Goal: Information Seeking & Learning: Learn about a topic

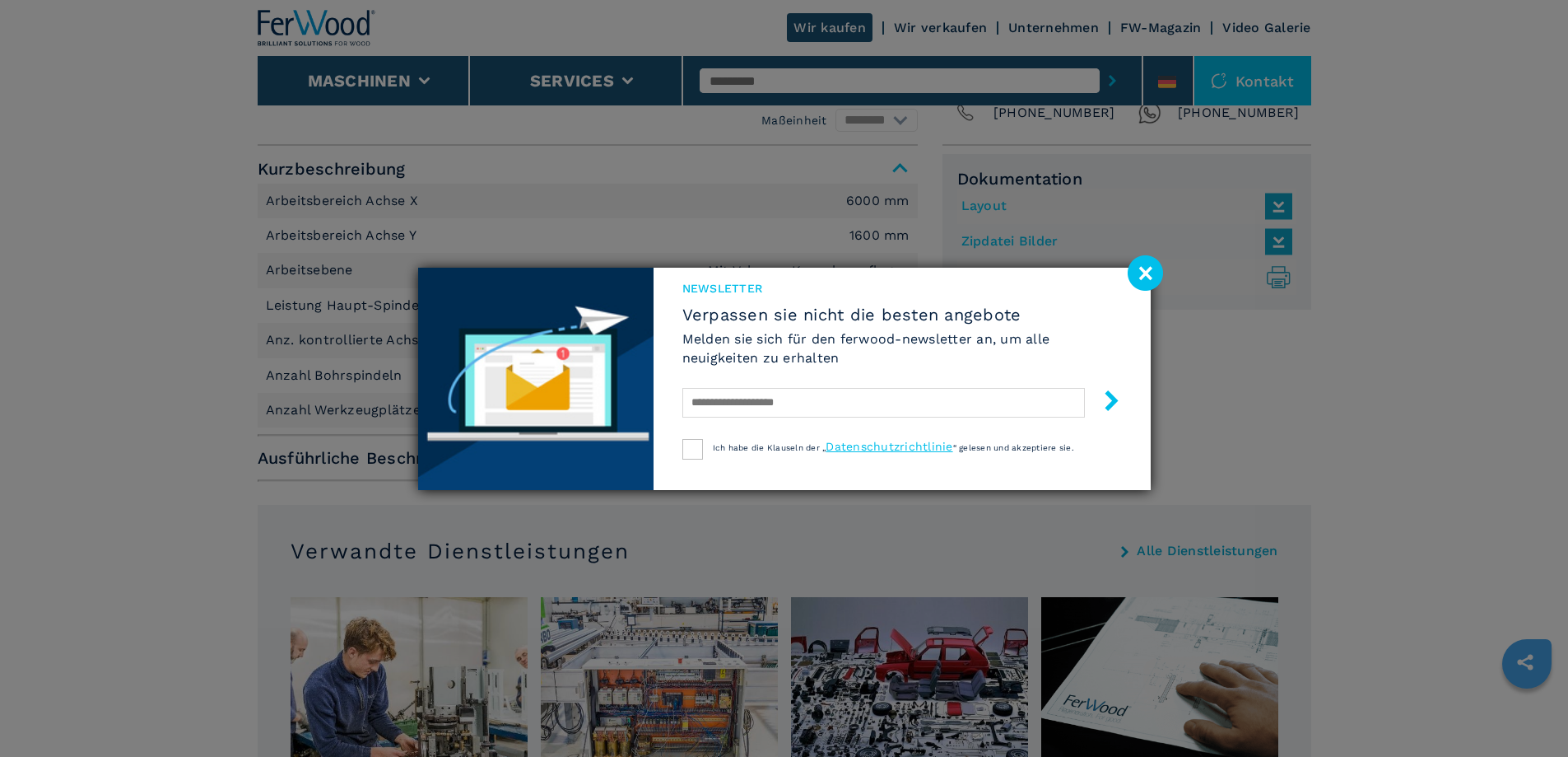
scroll to position [1070, 0]
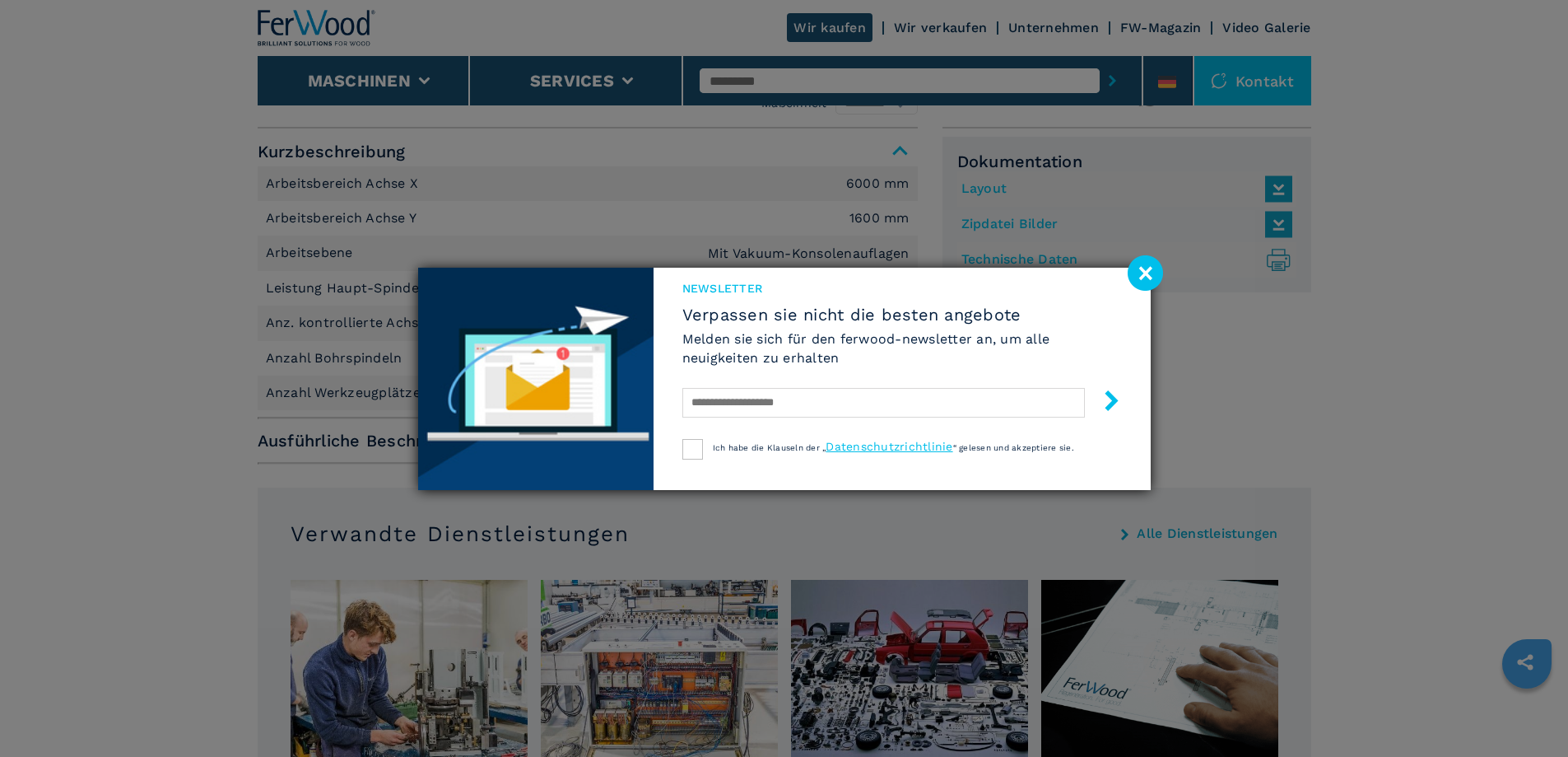
click at [1148, 259] on image at bounding box center [1145, 273] width 35 height 35
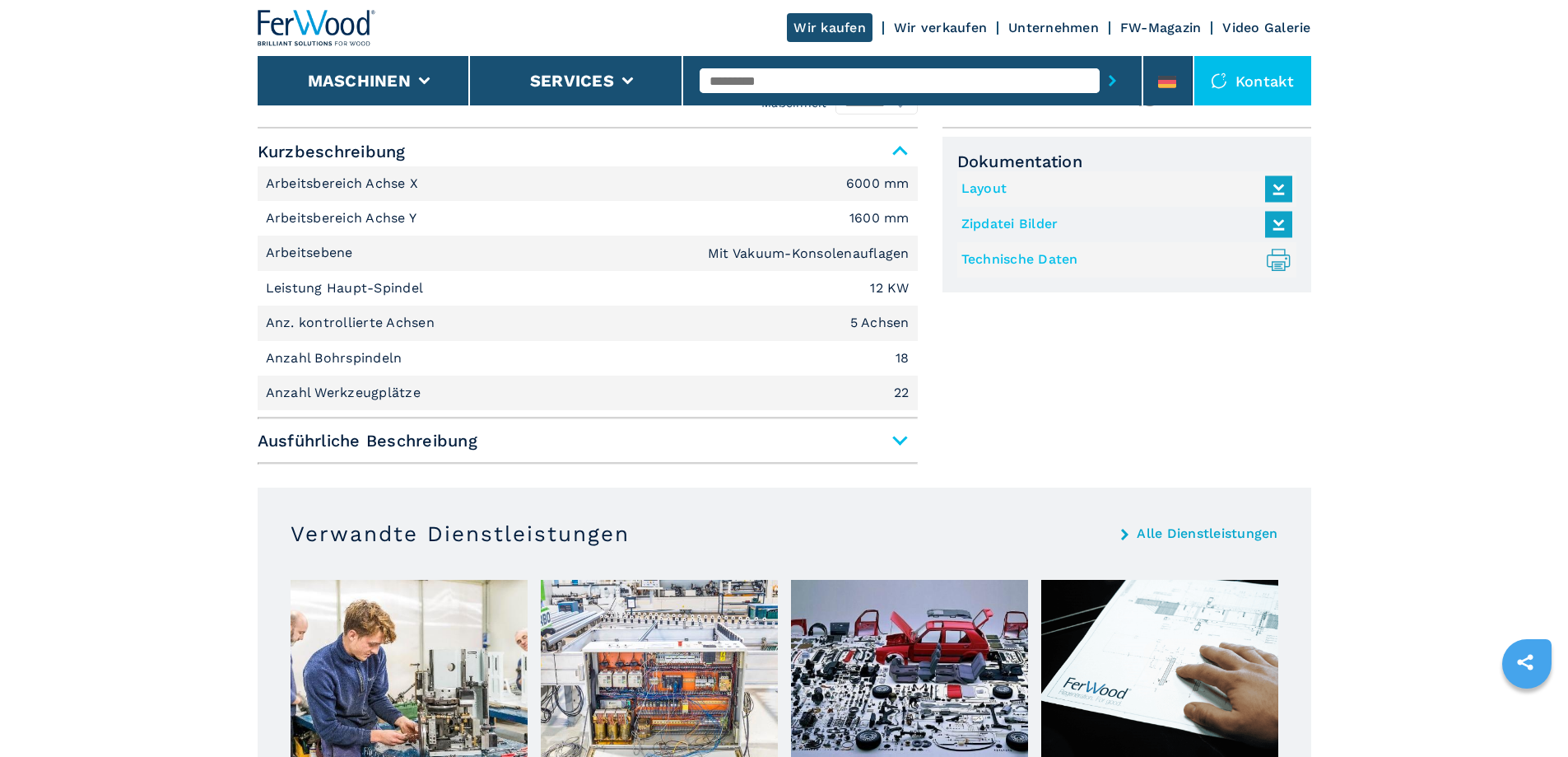
click at [898, 440] on span "Ausführliche Beschreibung" at bounding box center [587, 440] width 660 height 29
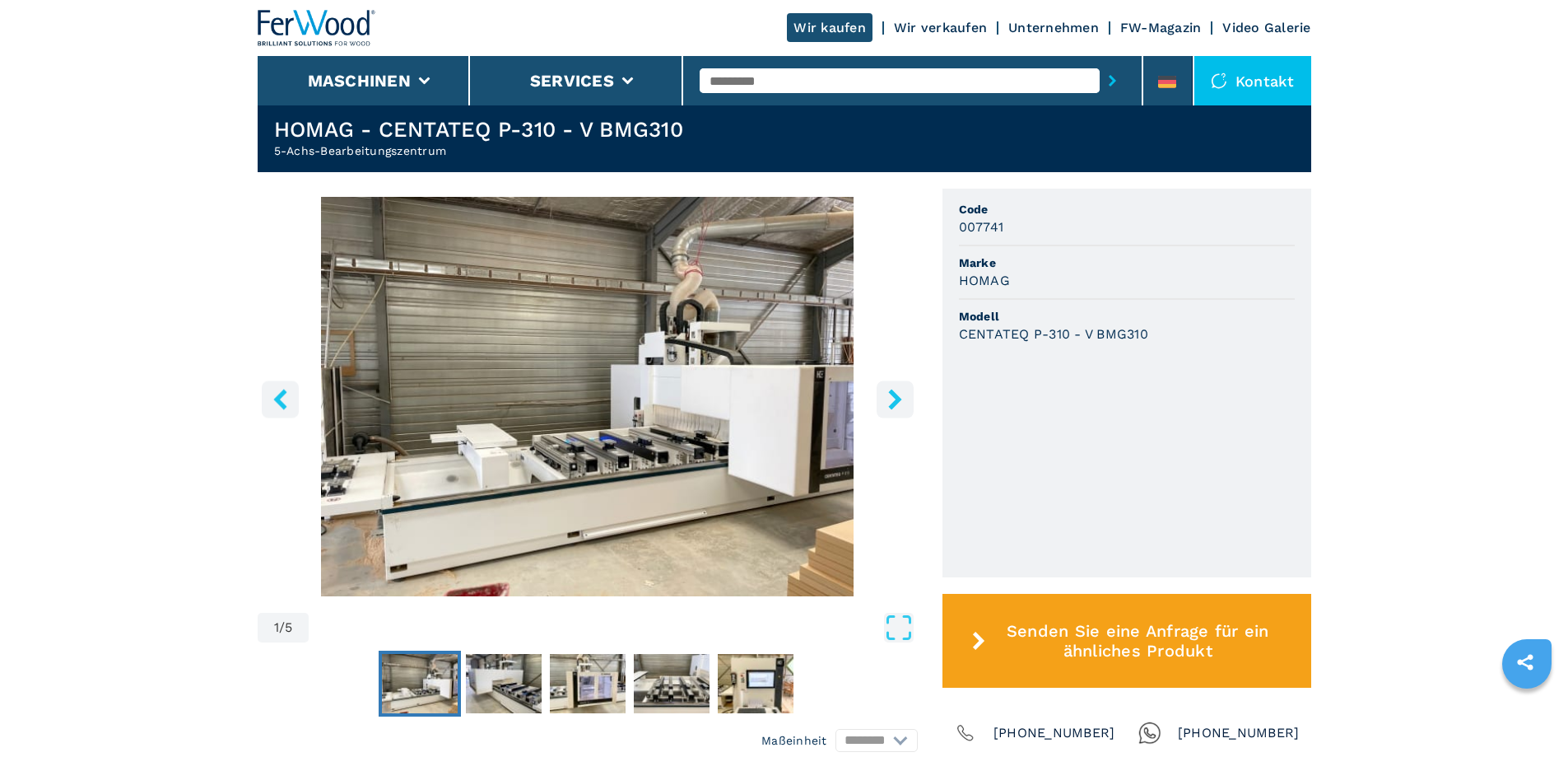
scroll to position [401, 0]
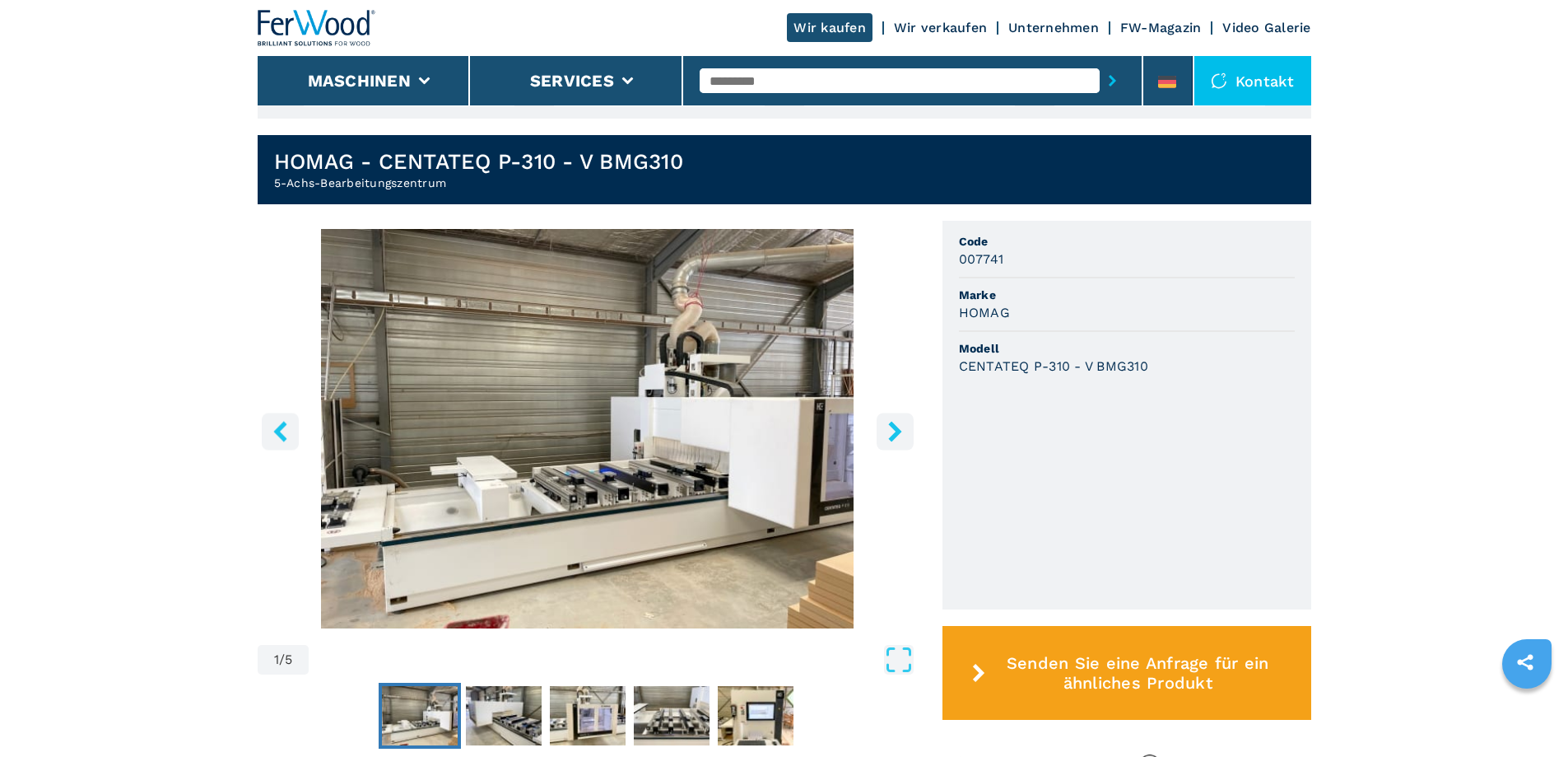
click at [899, 422] on icon "right-button" at bounding box center [894, 430] width 20 height 20
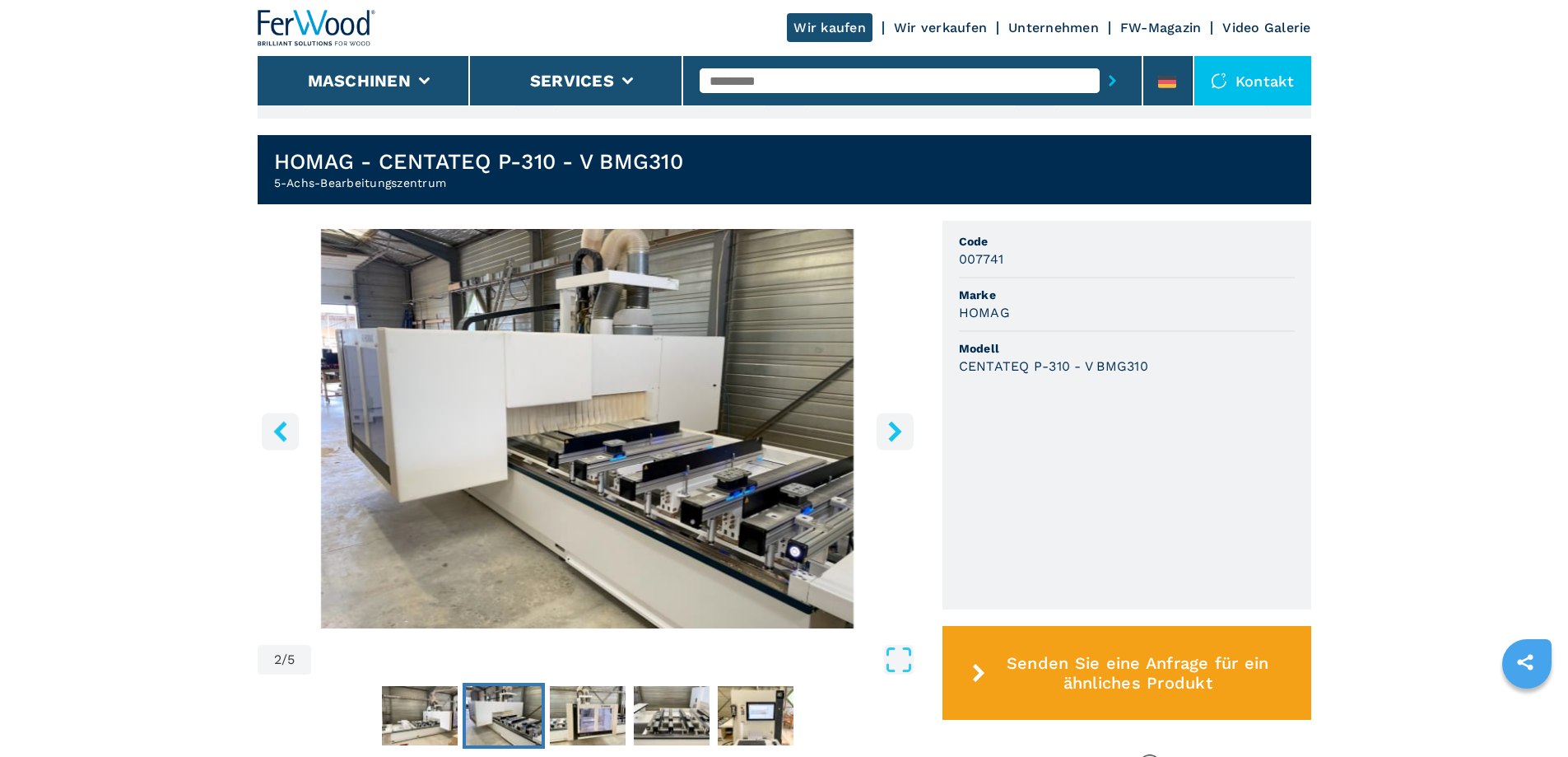
click at [899, 422] on icon "right-button" at bounding box center [894, 430] width 20 height 20
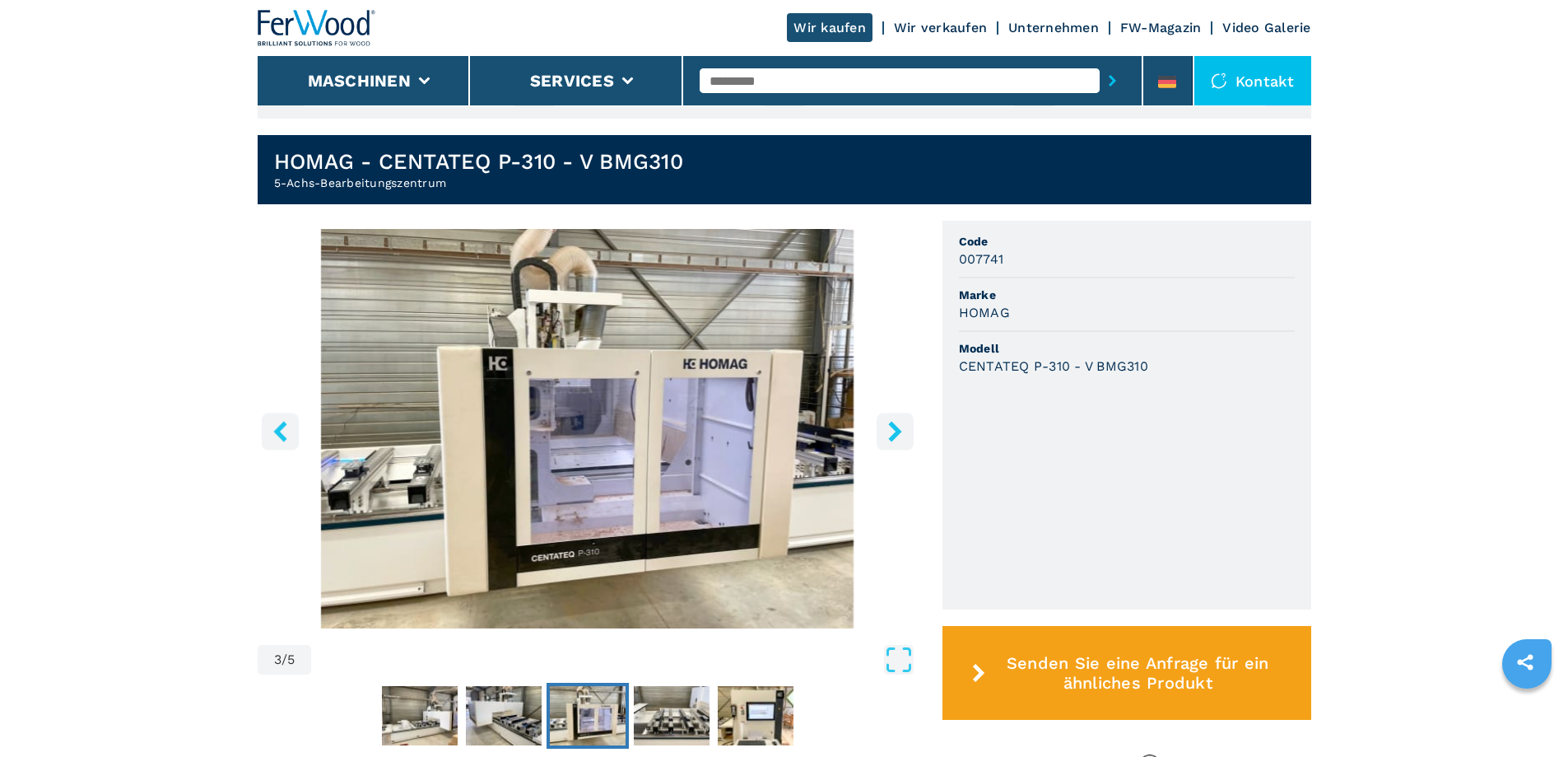
click at [900, 421] on icon "right-button" at bounding box center [894, 430] width 20 height 20
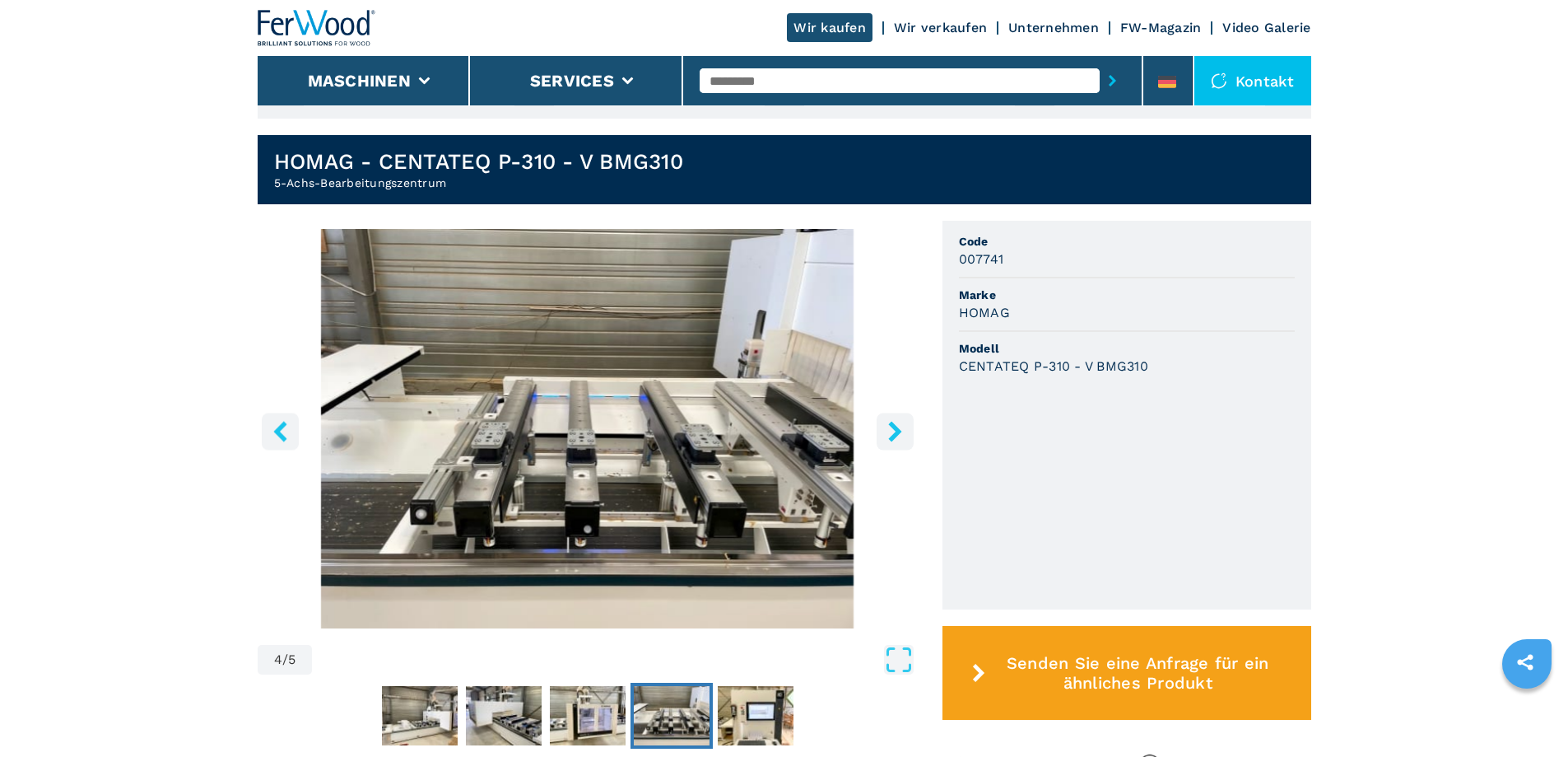
click at [900, 421] on icon "right-button" at bounding box center [894, 430] width 20 height 20
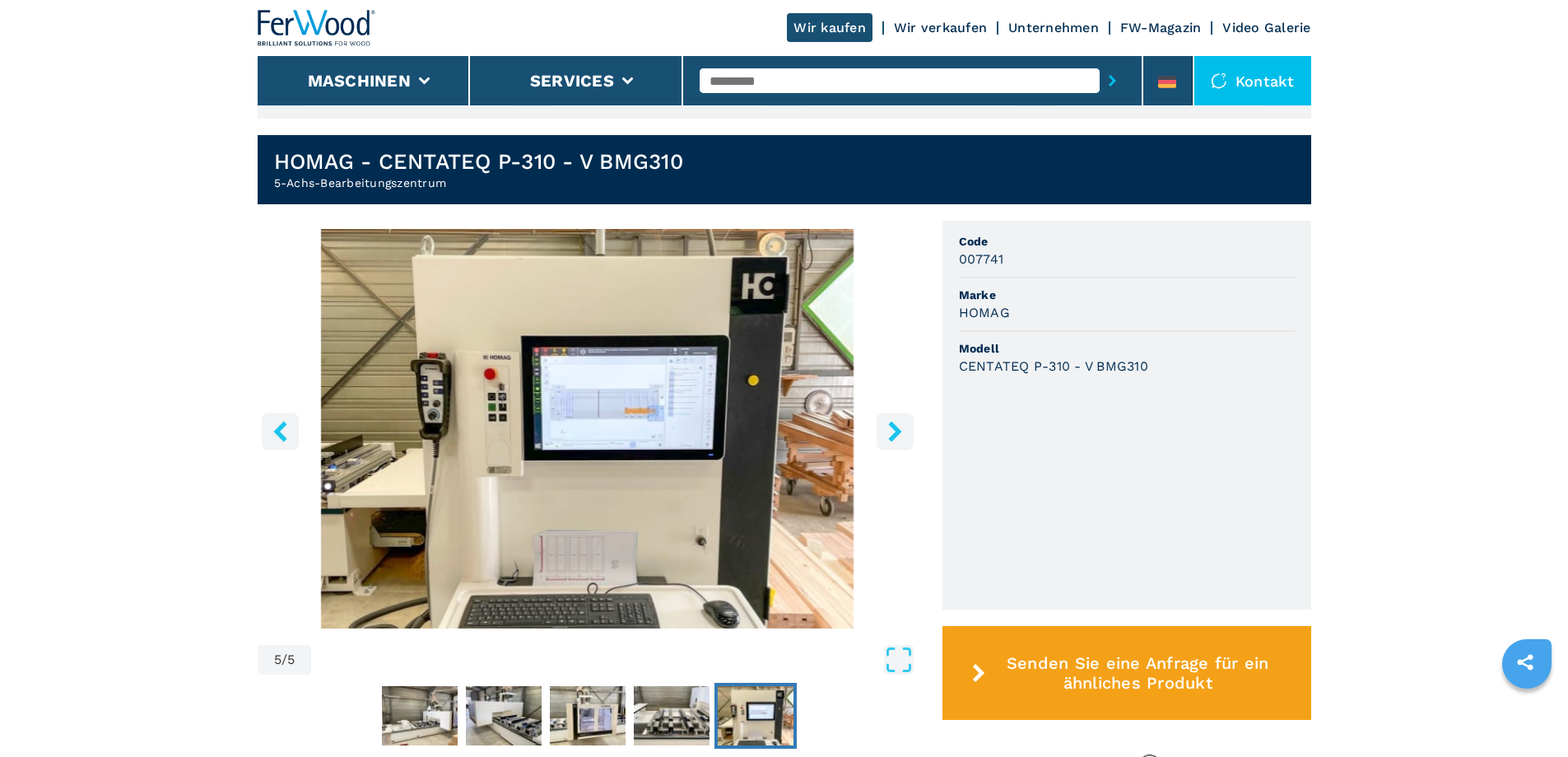
click at [900, 421] on icon "right-button" at bounding box center [894, 430] width 20 height 20
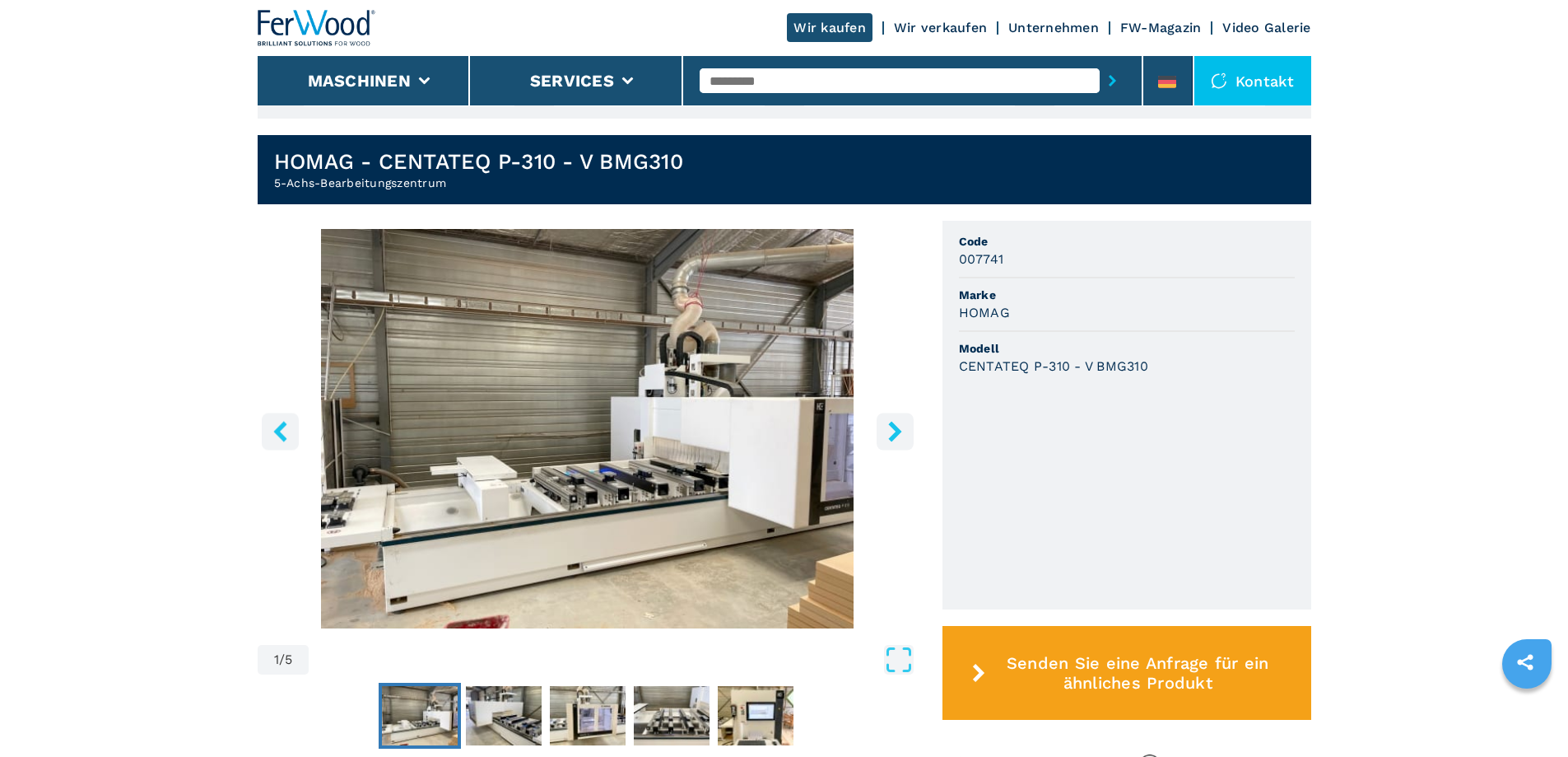
click at [900, 421] on icon "right-button" at bounding box center [894, 430] width 20 height 20
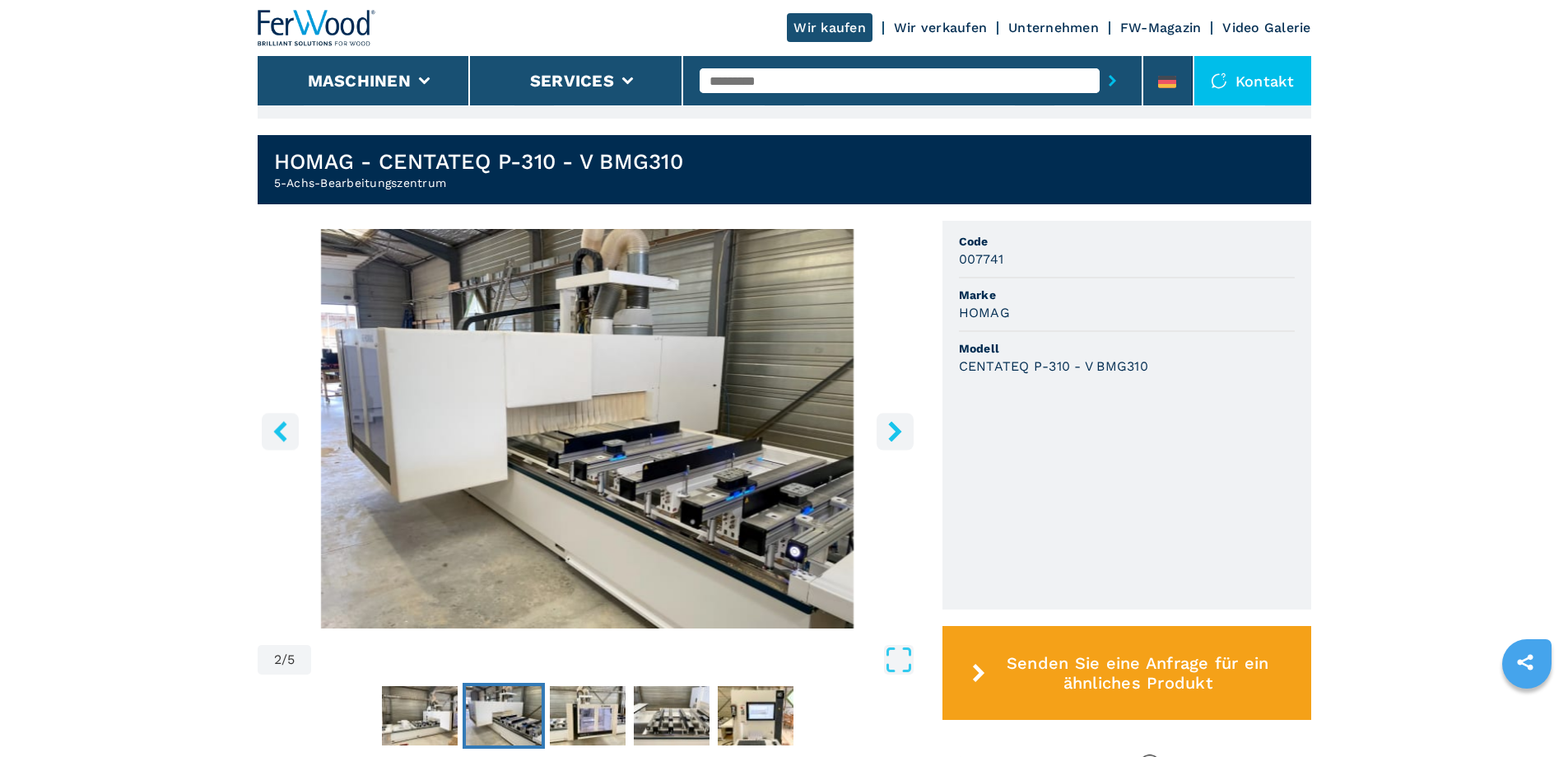
click at [901, 419] on button "right-button" at bounding box center [895, 431] width 37 height 37
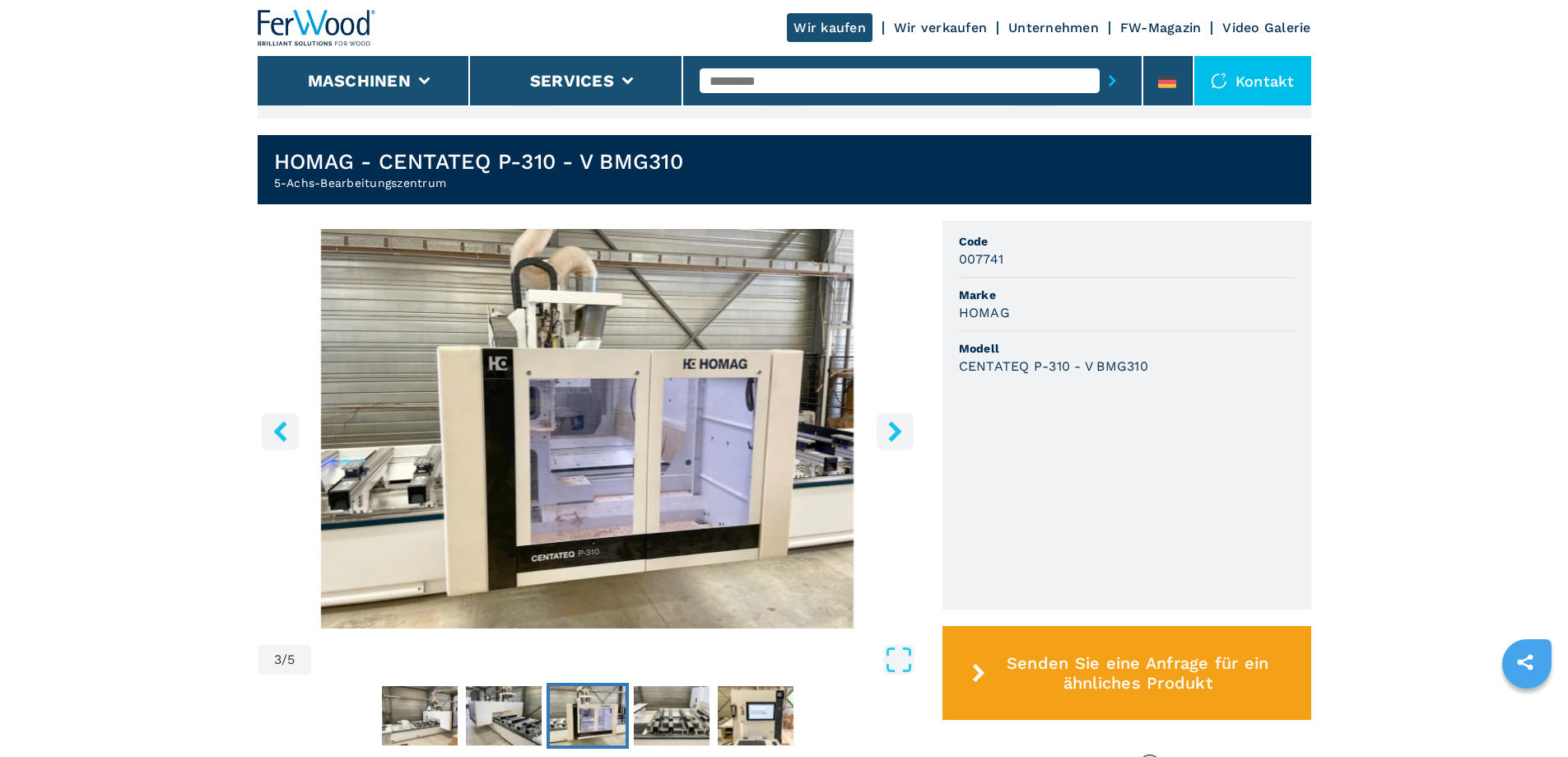
click at [901, 419] on button "right-button" at bounding box center [895, 431] width 37 height 37
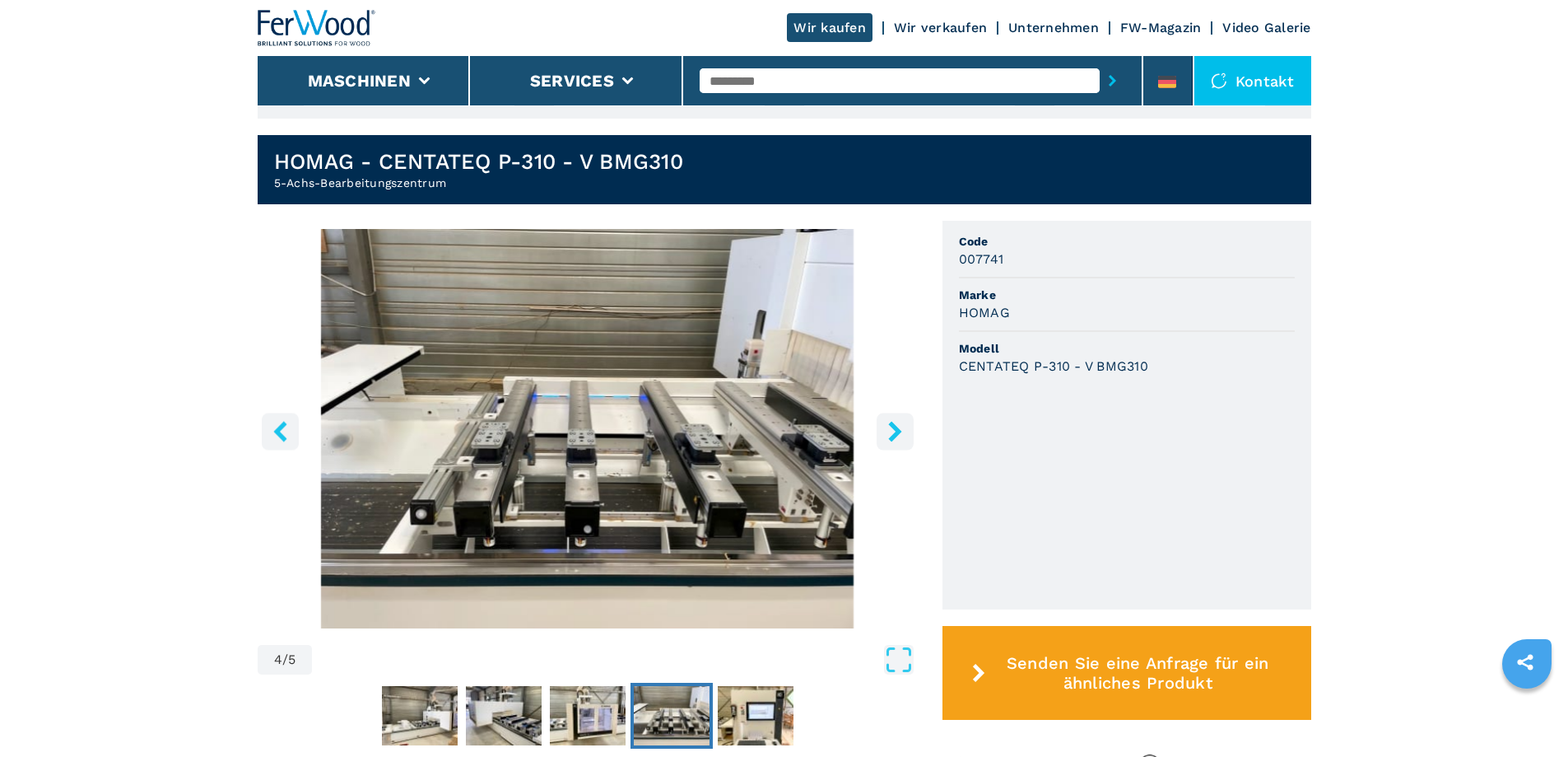
click at [901, 419] on button "right-button" at bounding box center [895, 431] width 37 height 37
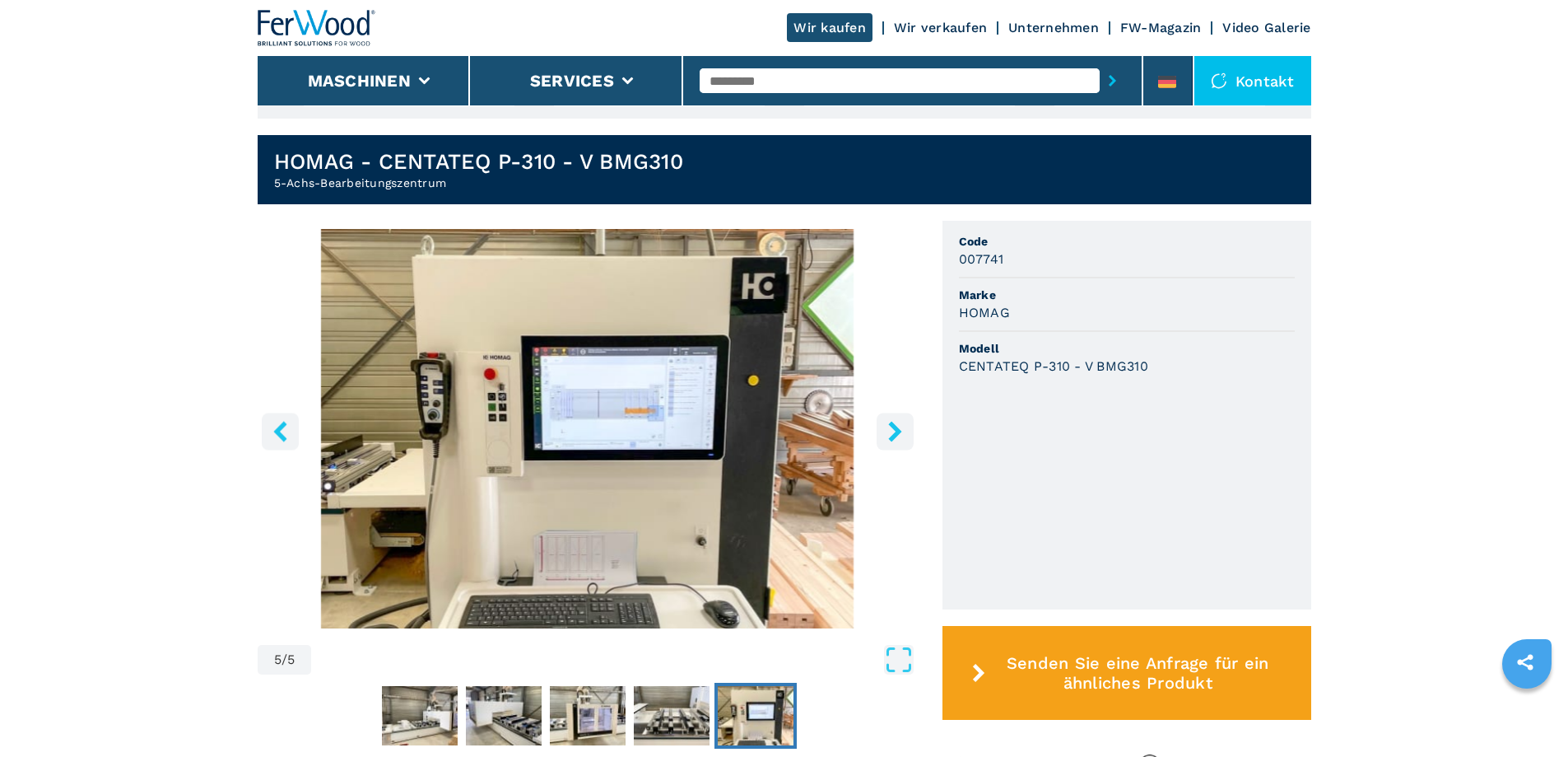
click at [901, 419] on button "right-button" at bounding box center [895, 431] width 37 height 37
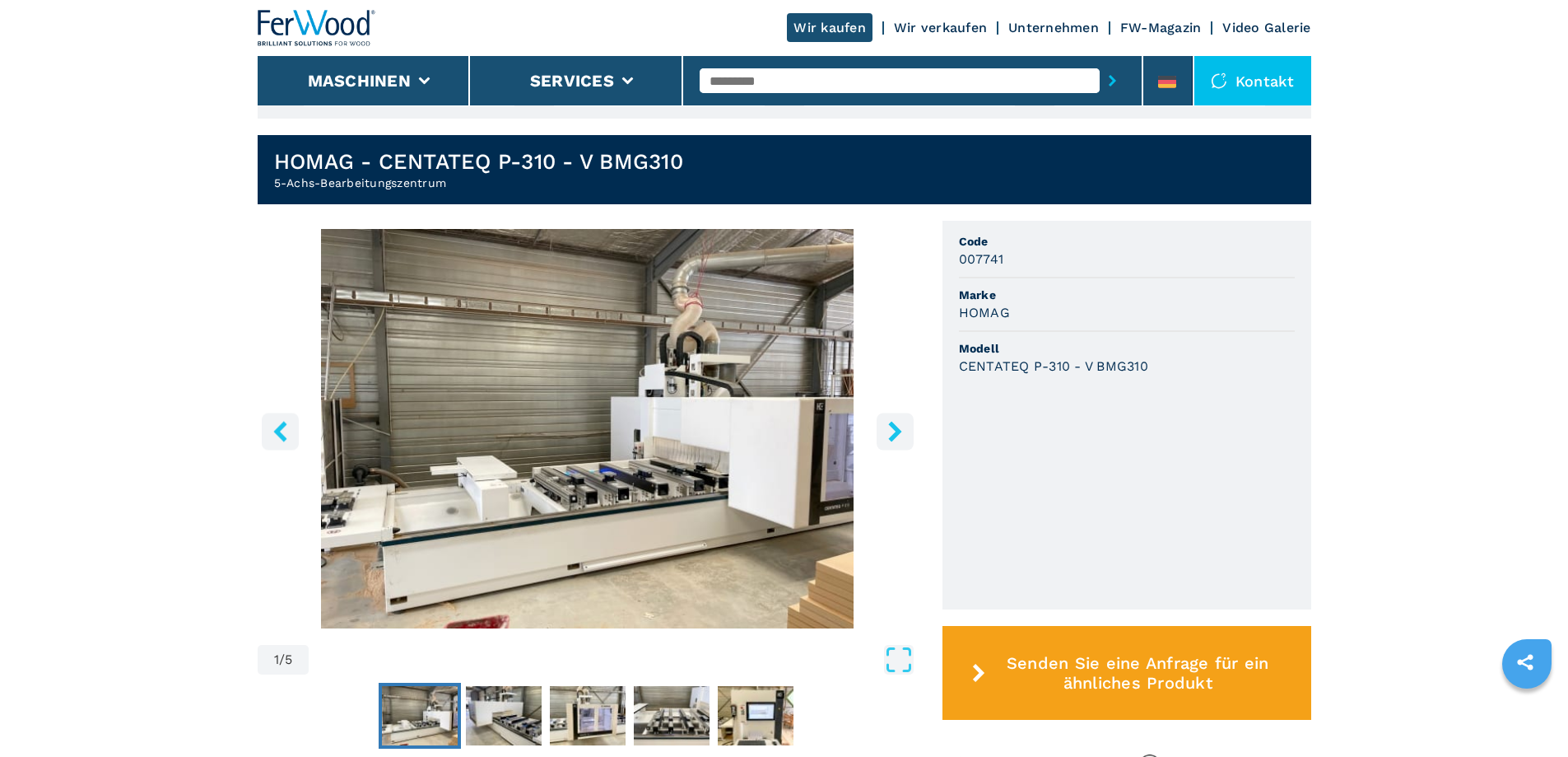
click at [901, 419] on button "right-button" at bounding box center [895, 431] width 37 height 37
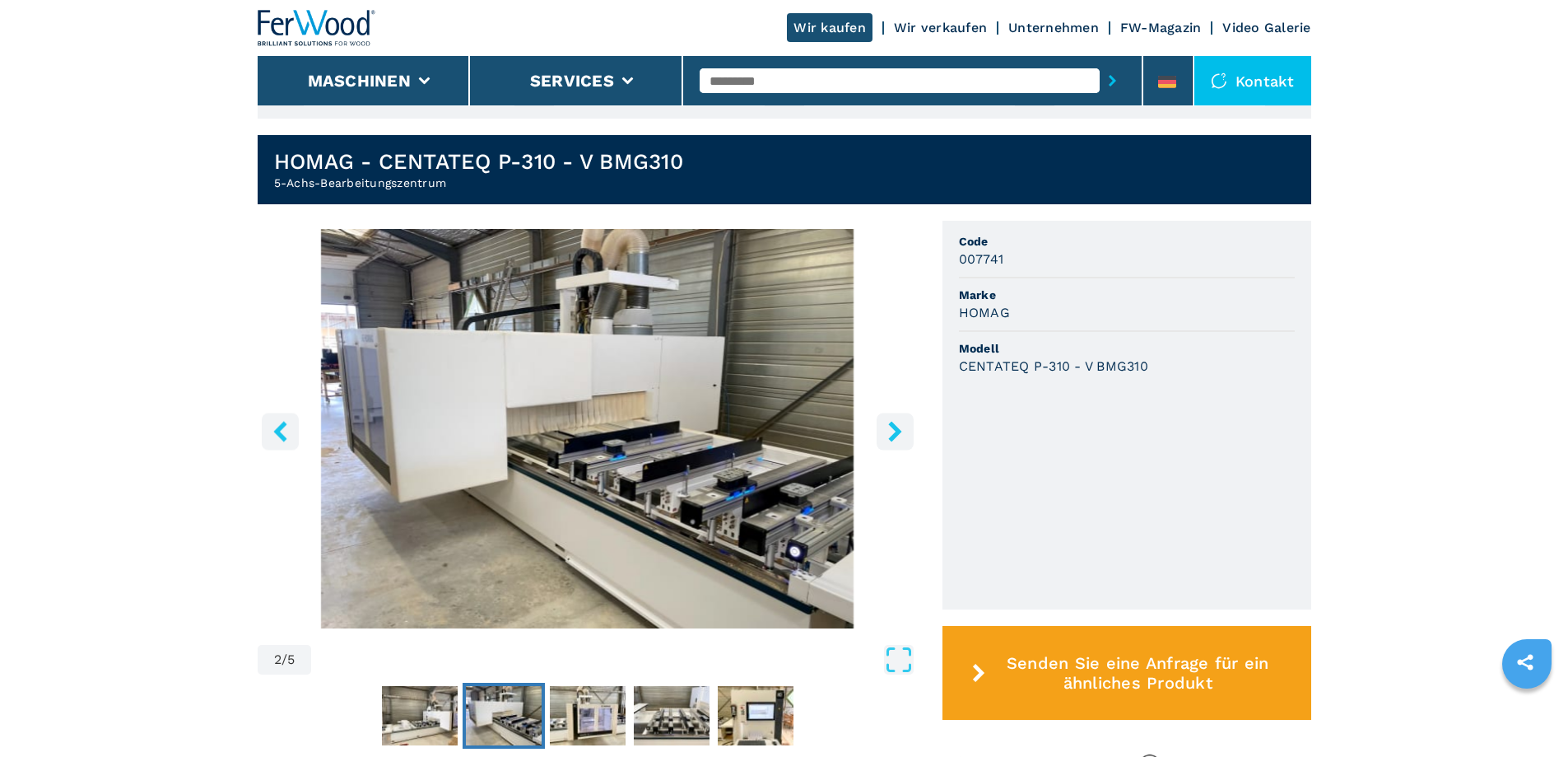
click at [901, 419] on button "right-button" at bounding box center [895, 431] width 37 height 37
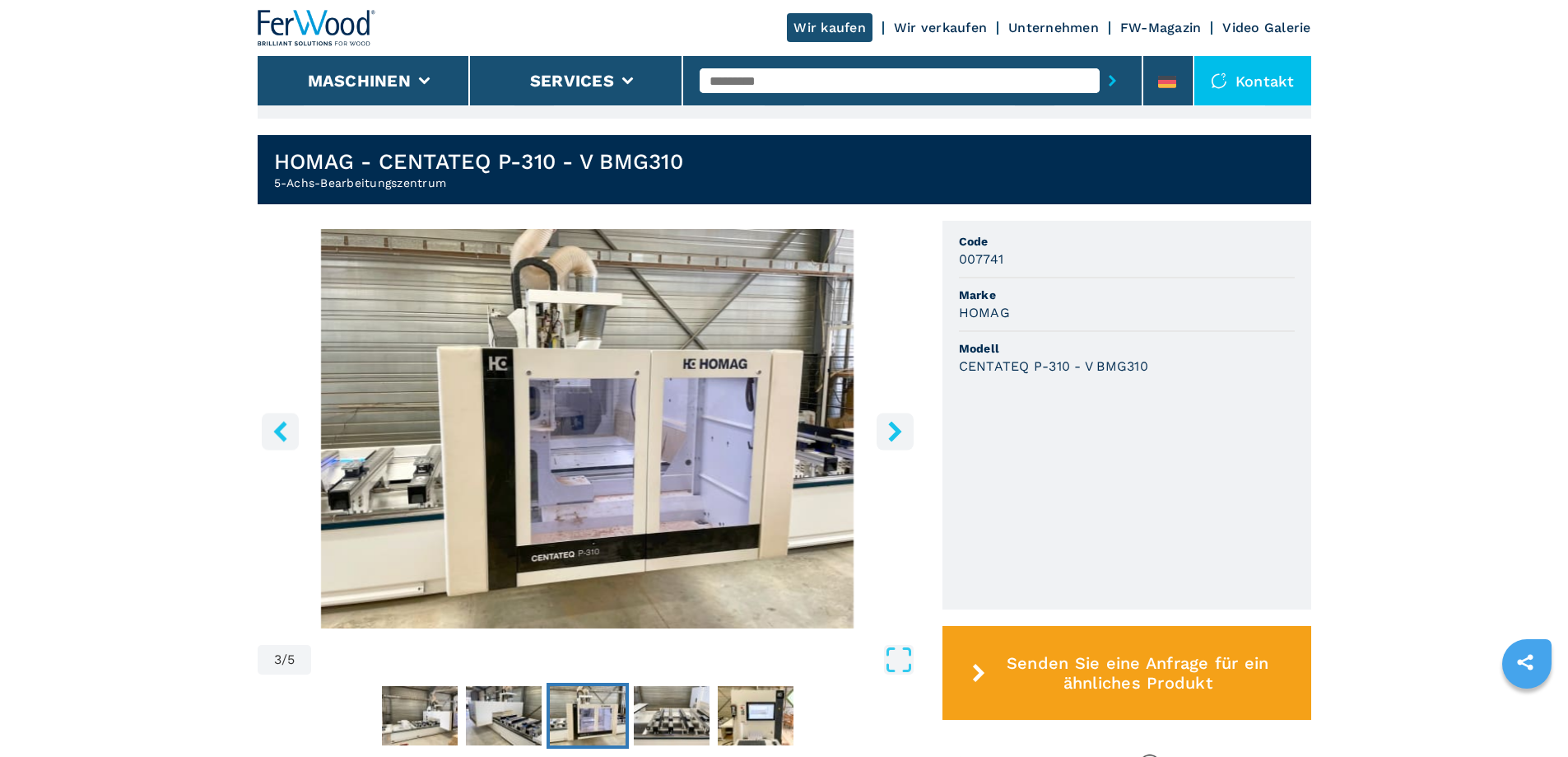
click at [901, 419] on button "right-button" at bounding box center [895, 431] width 37 height 37
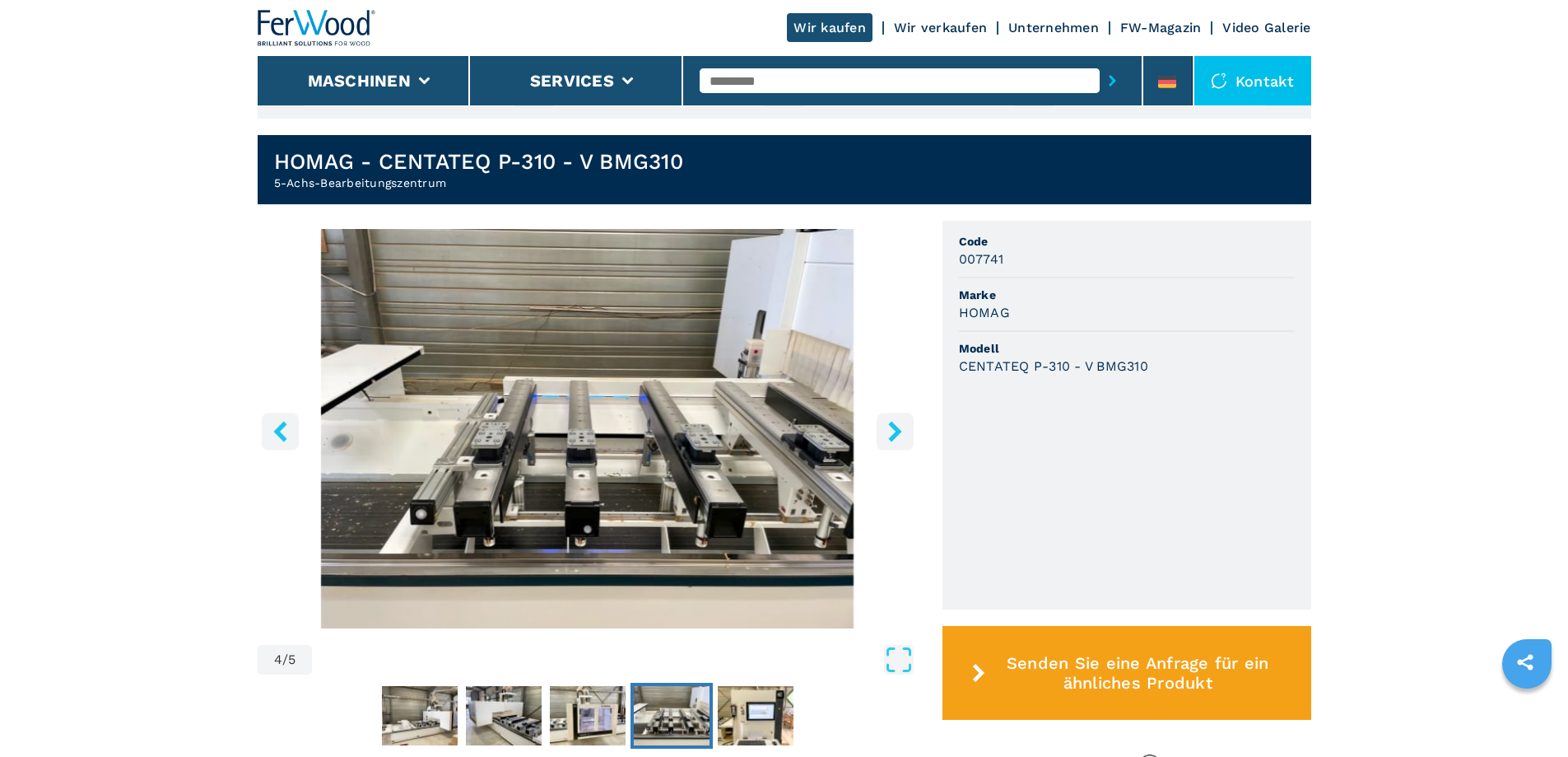
click at [901, 419] on button "right-button" at bounding box center [895, 431] width 37 height 37
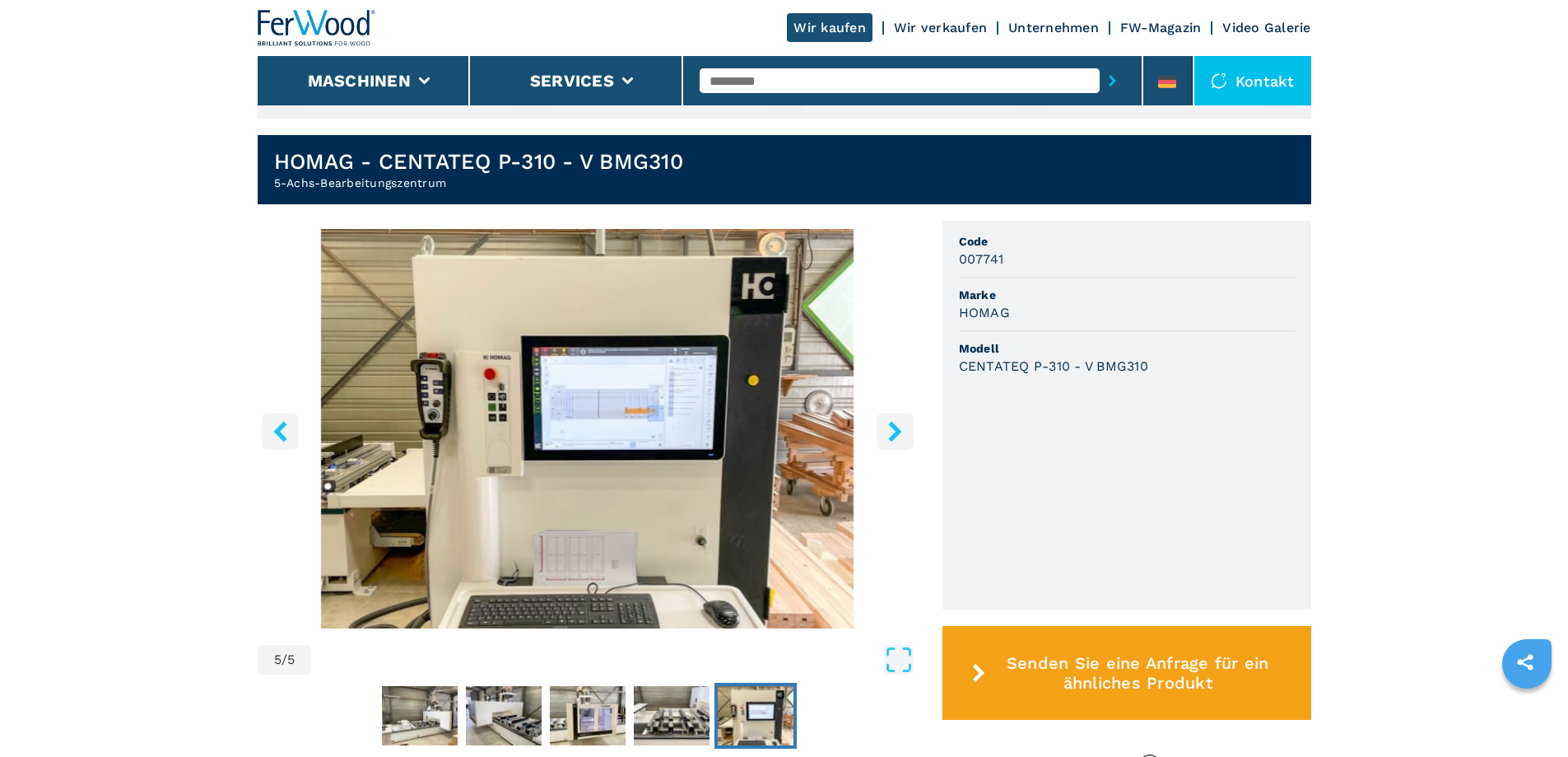
click at [901, 419] on button "right-button" at bounding box center [895, 431] width 37 height 37
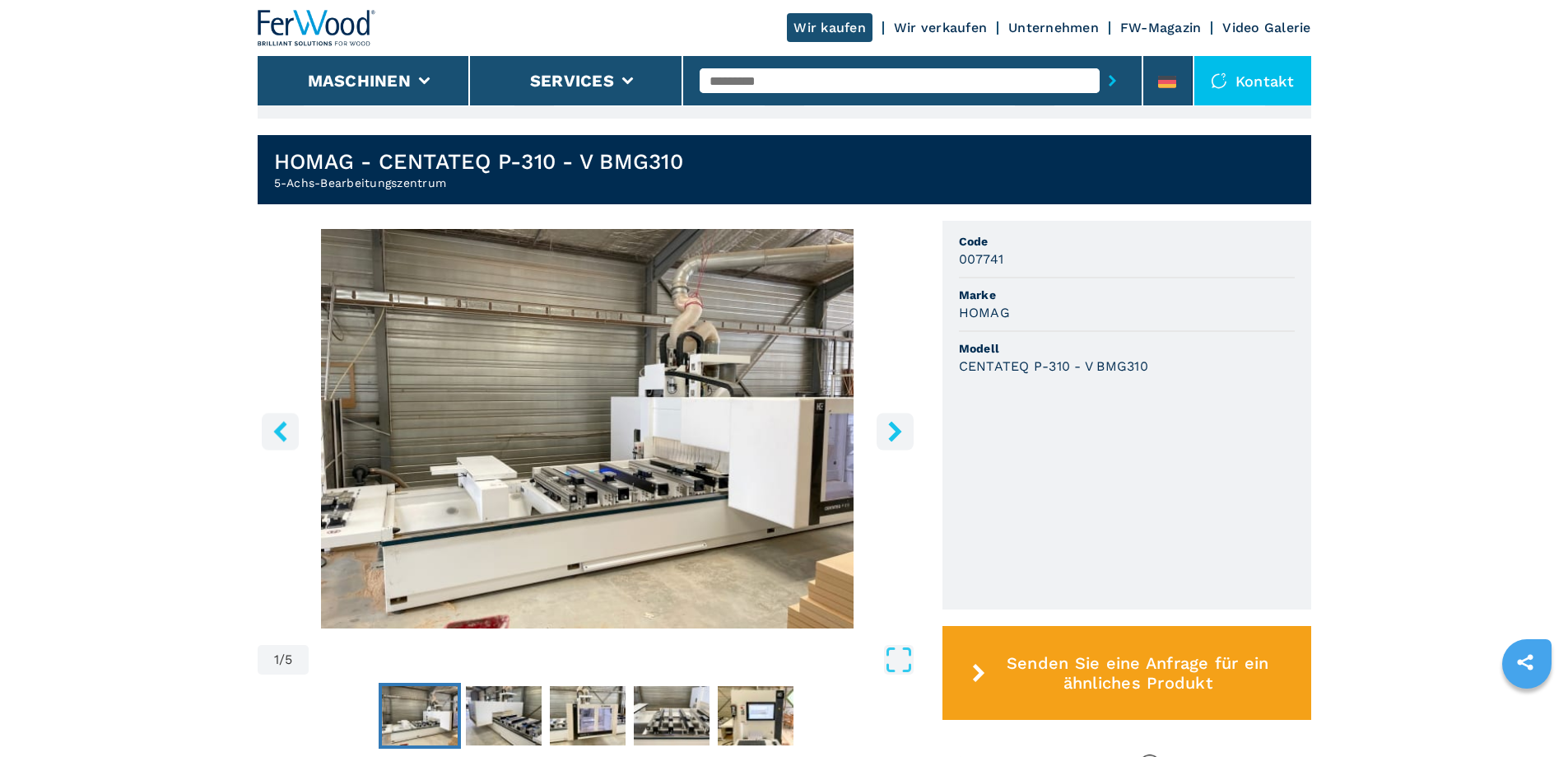
click at [901, 419] on button "right-button" at bounding box center [895, 431] width 37 height 37
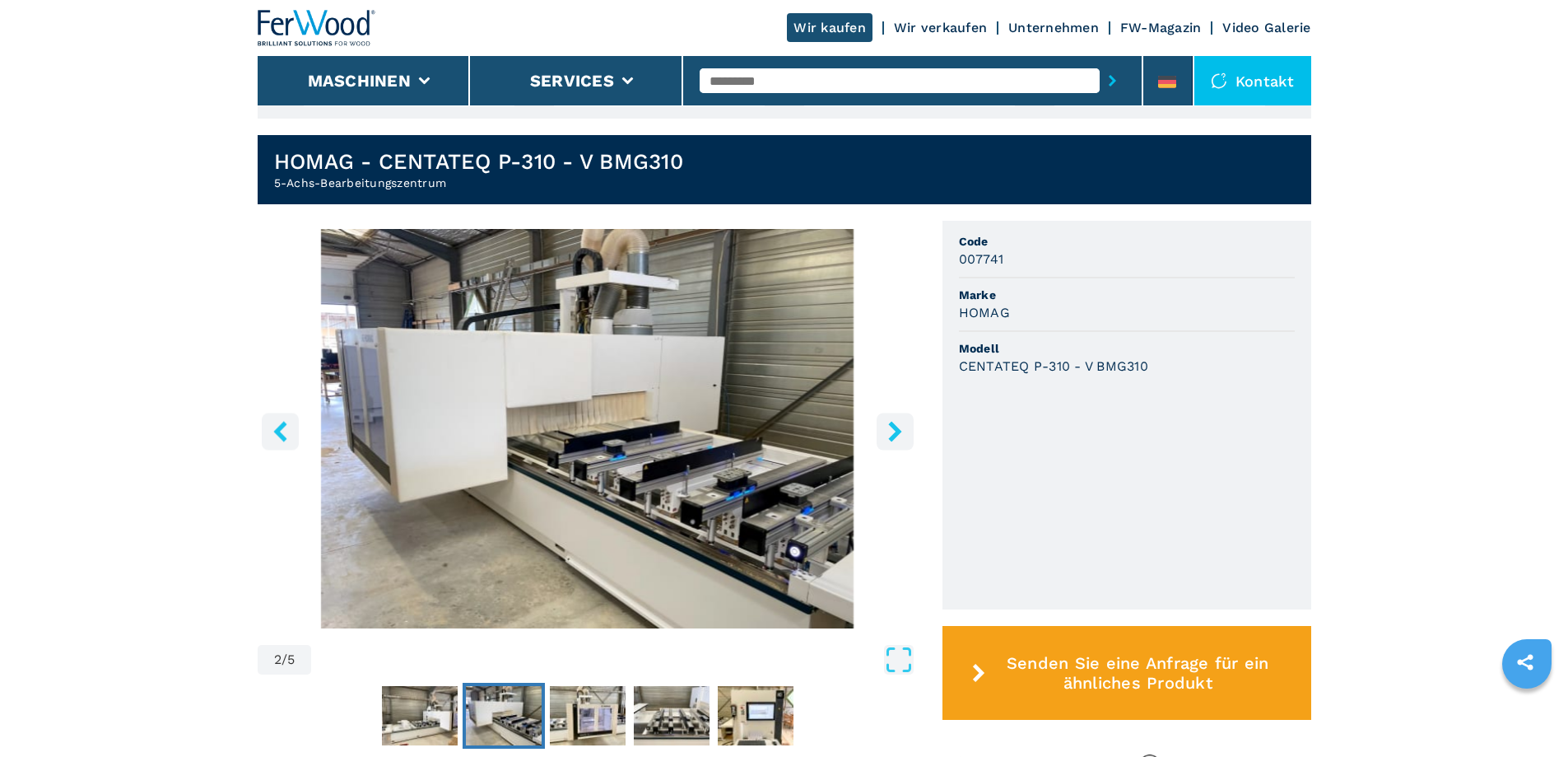
click at [887, 426] on icon "right-button" at bounding box center [894, 430] width 20 height 20
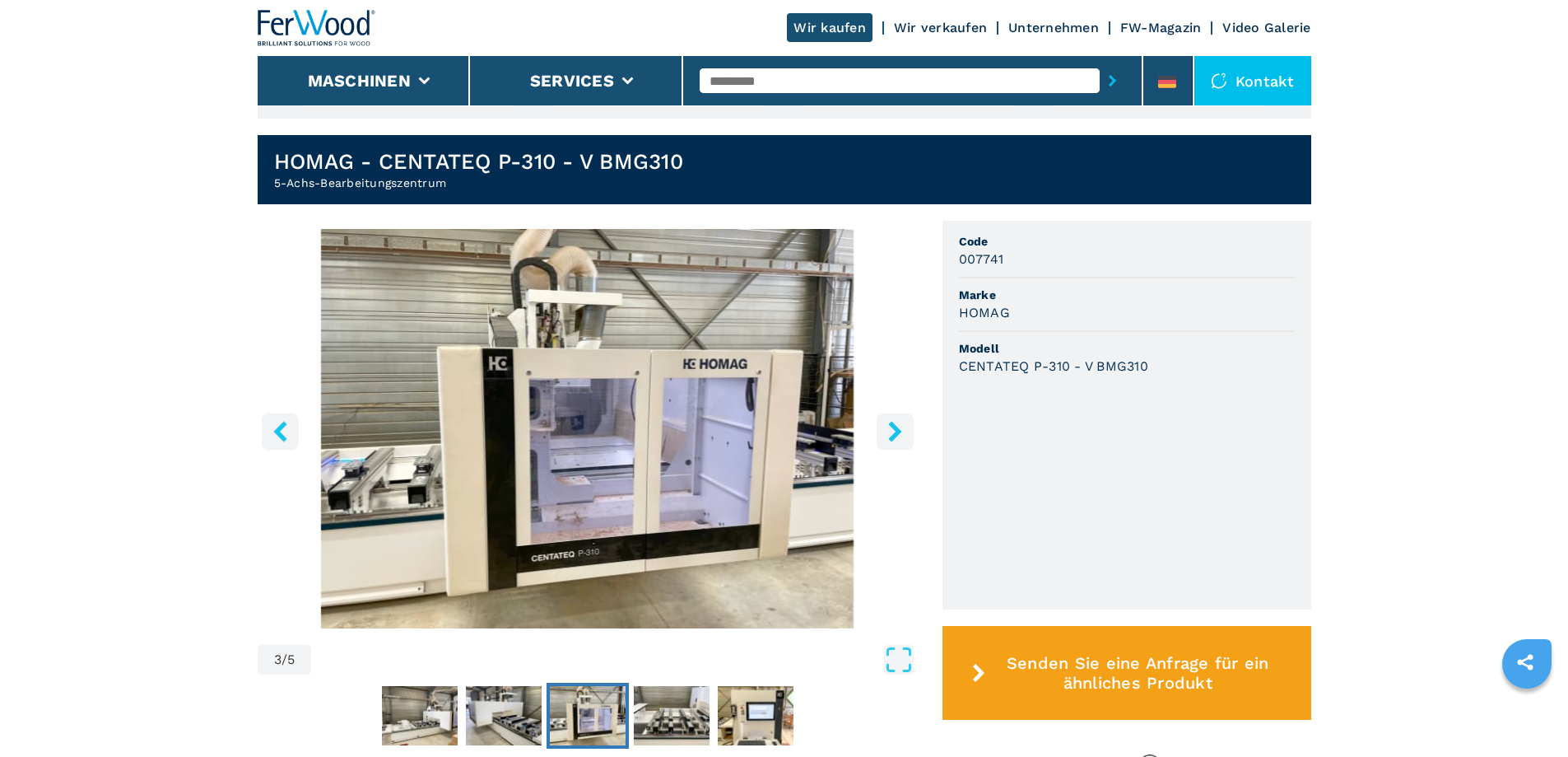
click at [887, 426] on icon "right-button" at bounding box center [894, 430] width 20 height 20
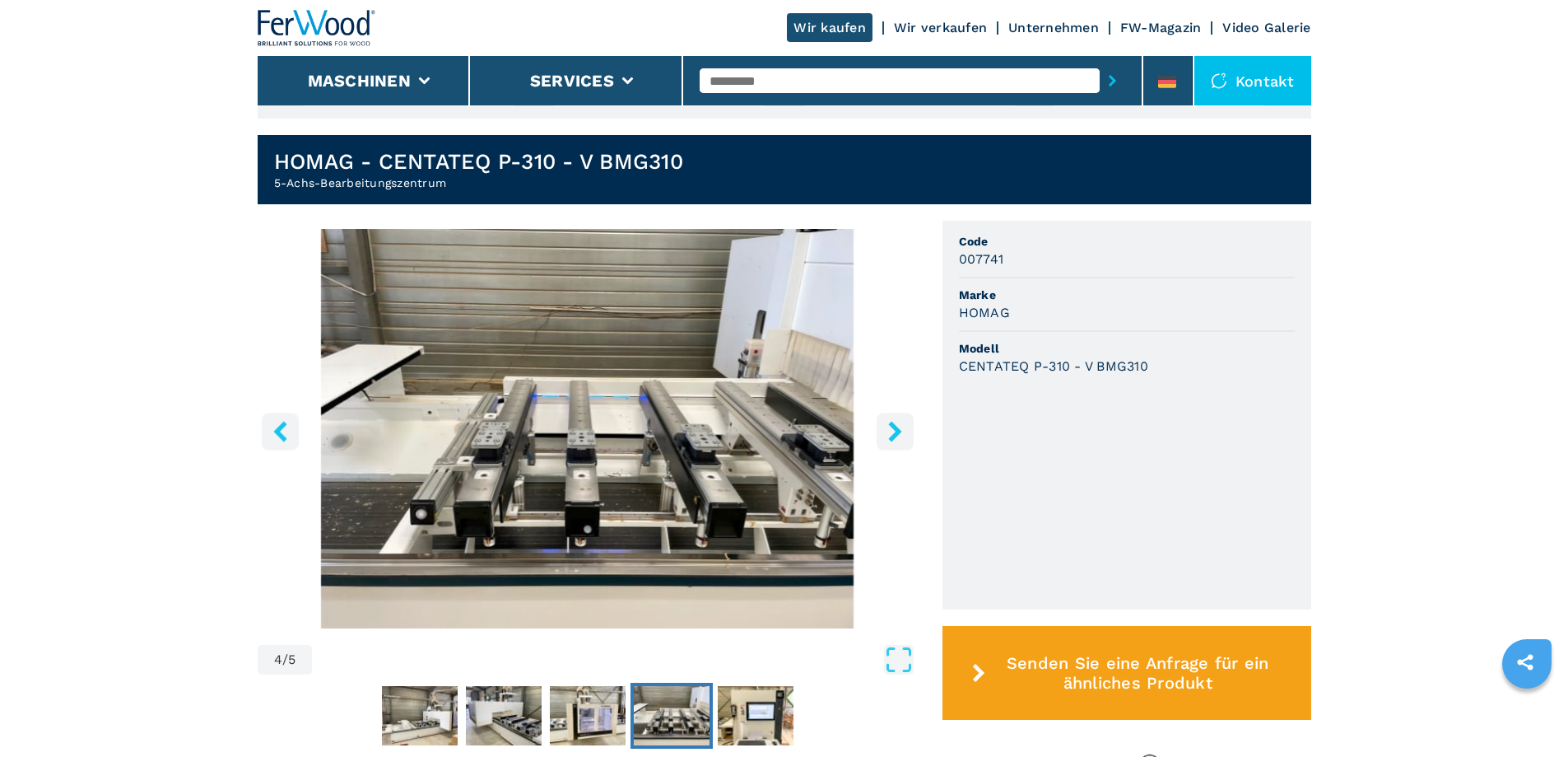
click at [887, 426] on icon "right-button" at bounding box center [894, 430] width 20 height 20
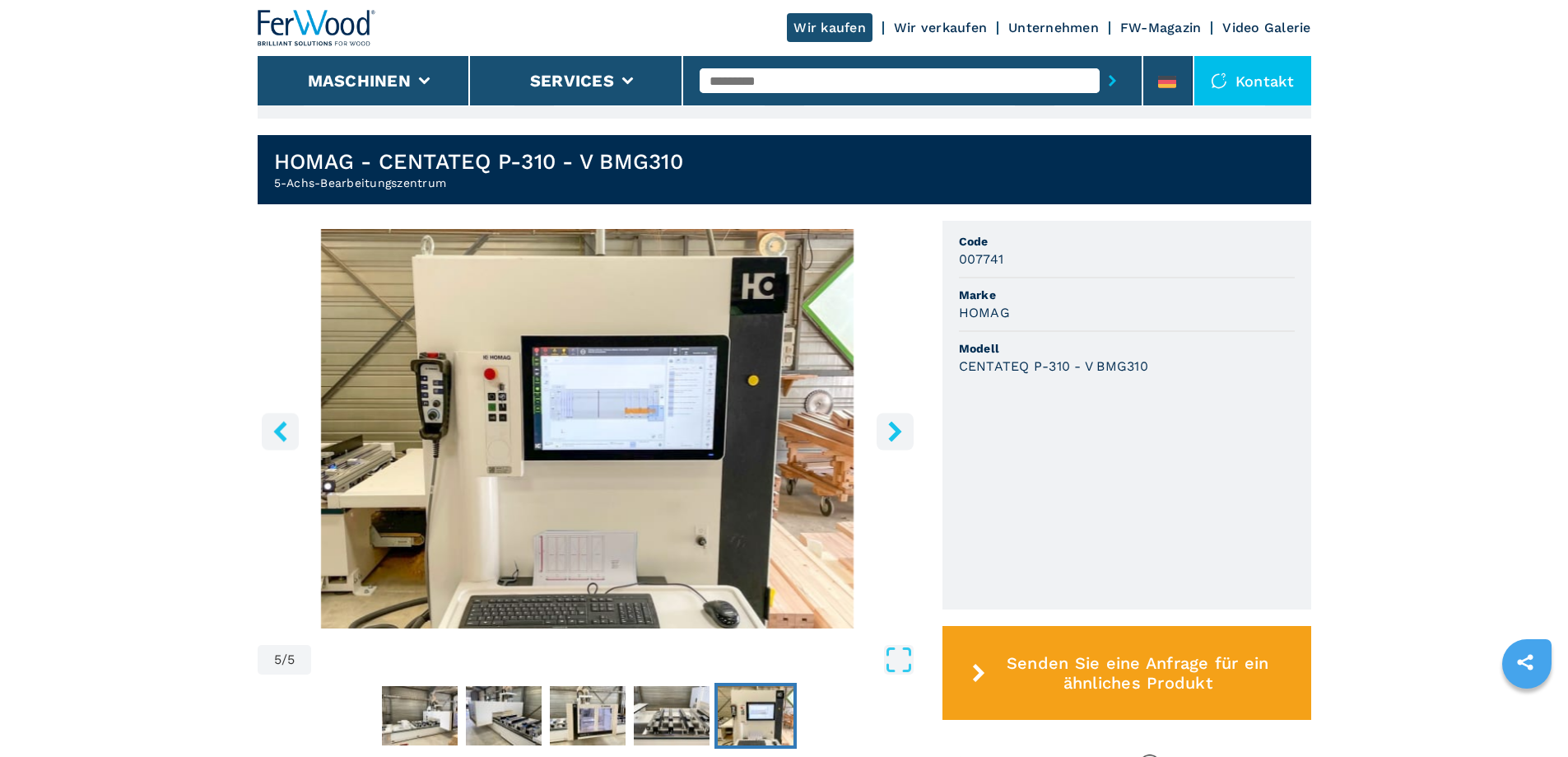
click at [887, 426] on icon "right-button" at bounding box center [894, 430] width 20 height 20
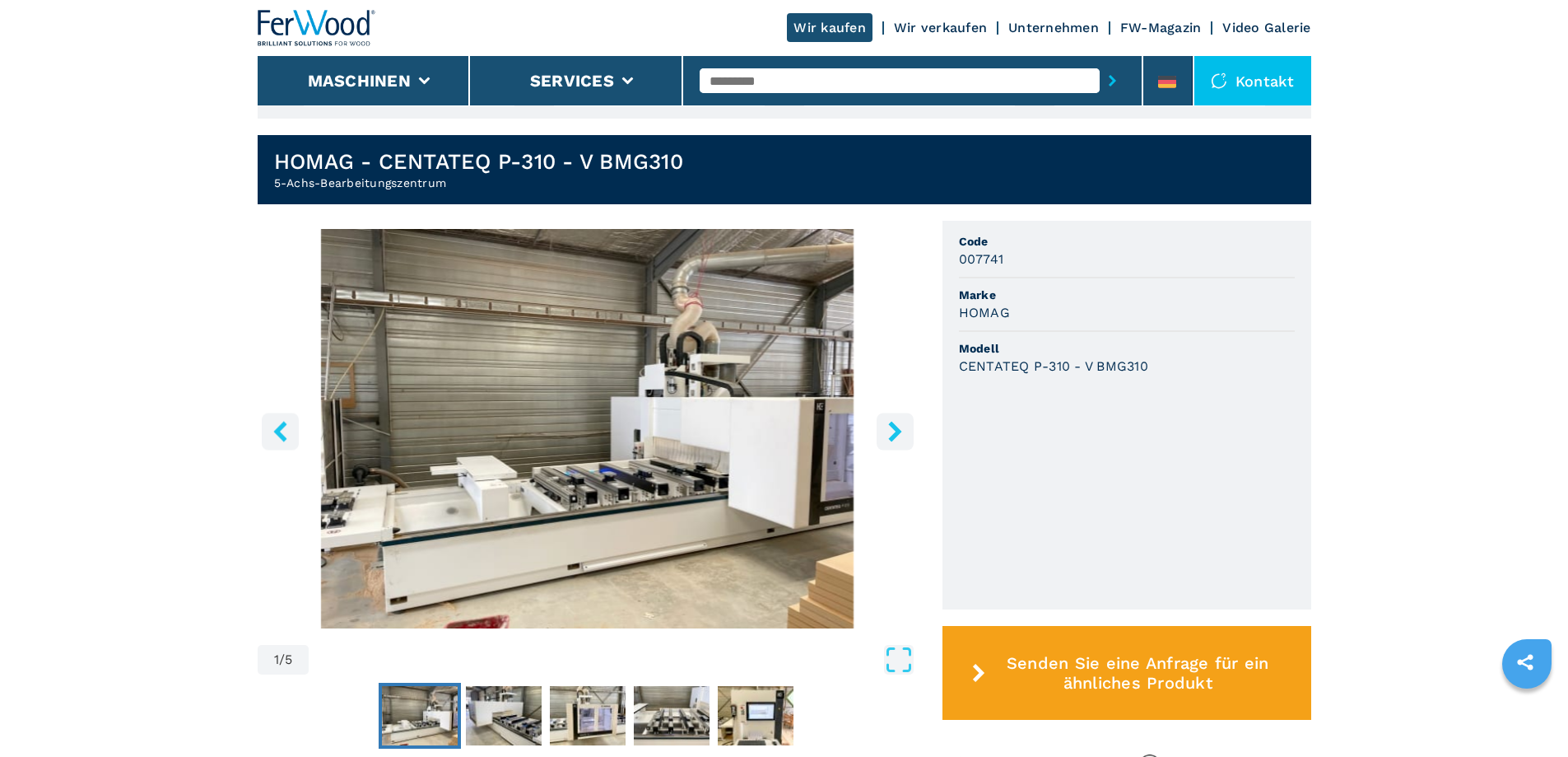
click at [887, 426] on icon "right-button" at bounding box center [894, 430] width 20 height 20
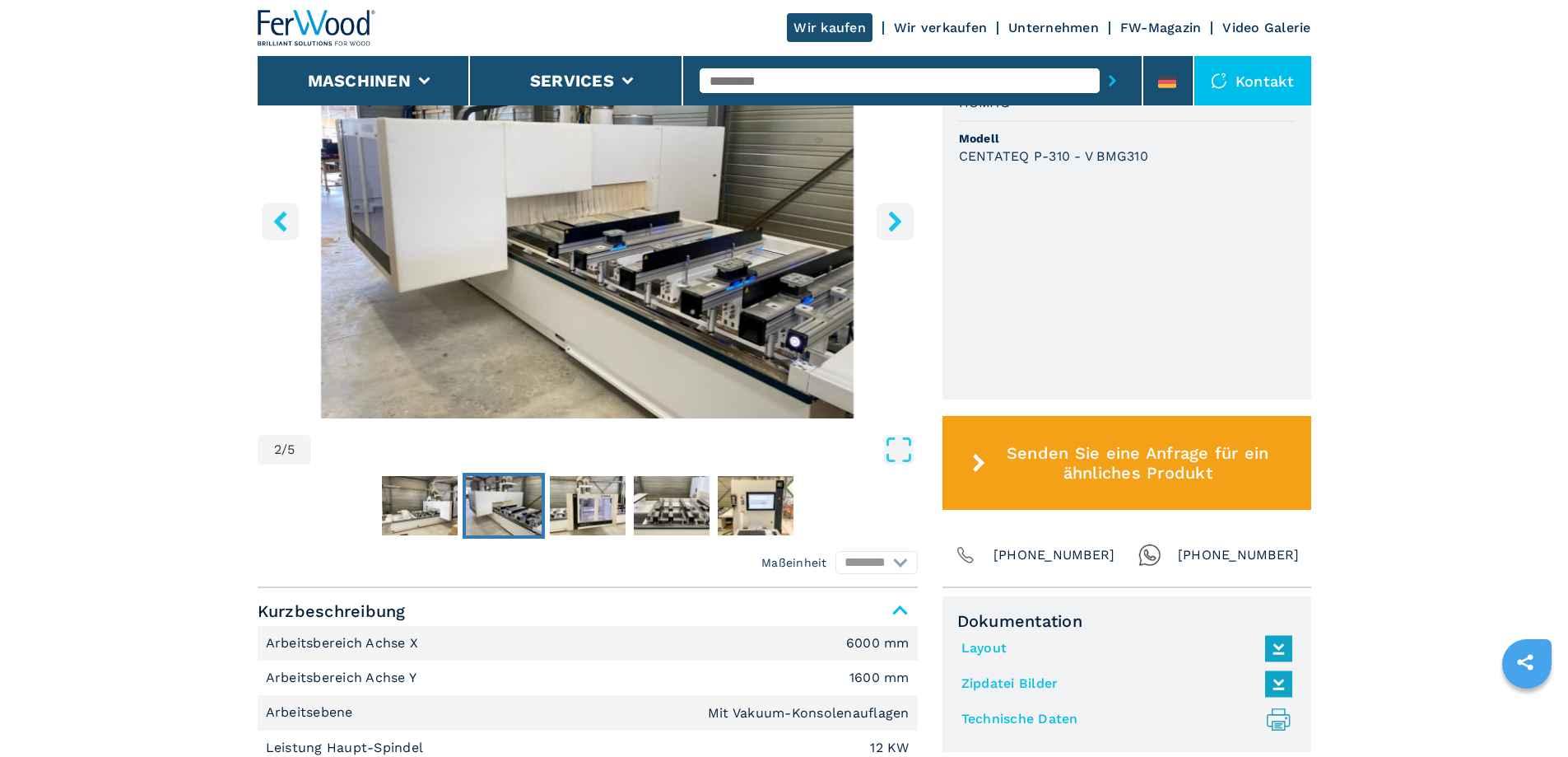
scroll to position [731, 0]
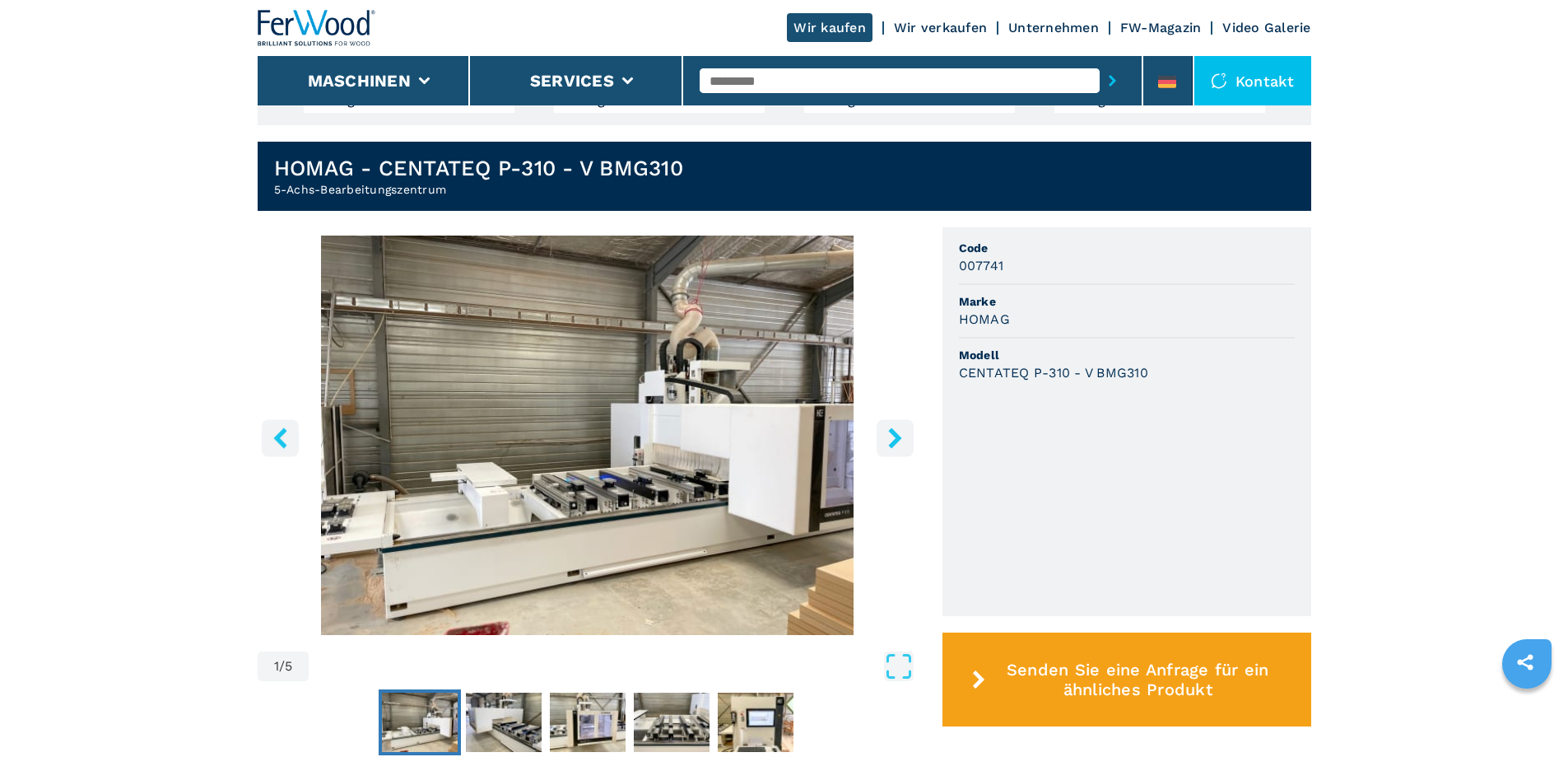
scroll to position [412, 0]
